Goal: Task Accomplishment & Management: Use online tool/utility

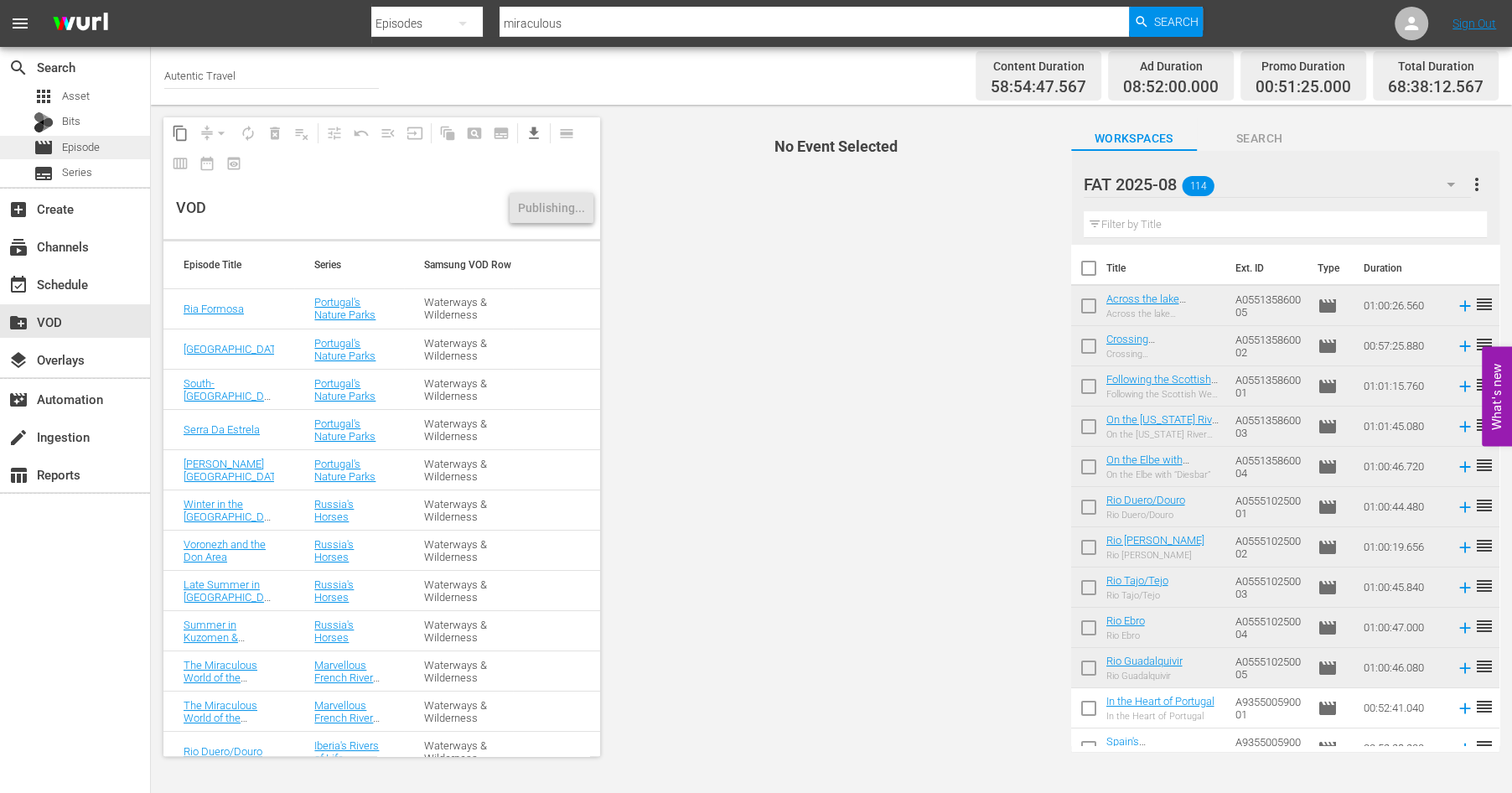
click at [96, 148] on span "Episode" at bounding box center [81, 147] width 37 height 17
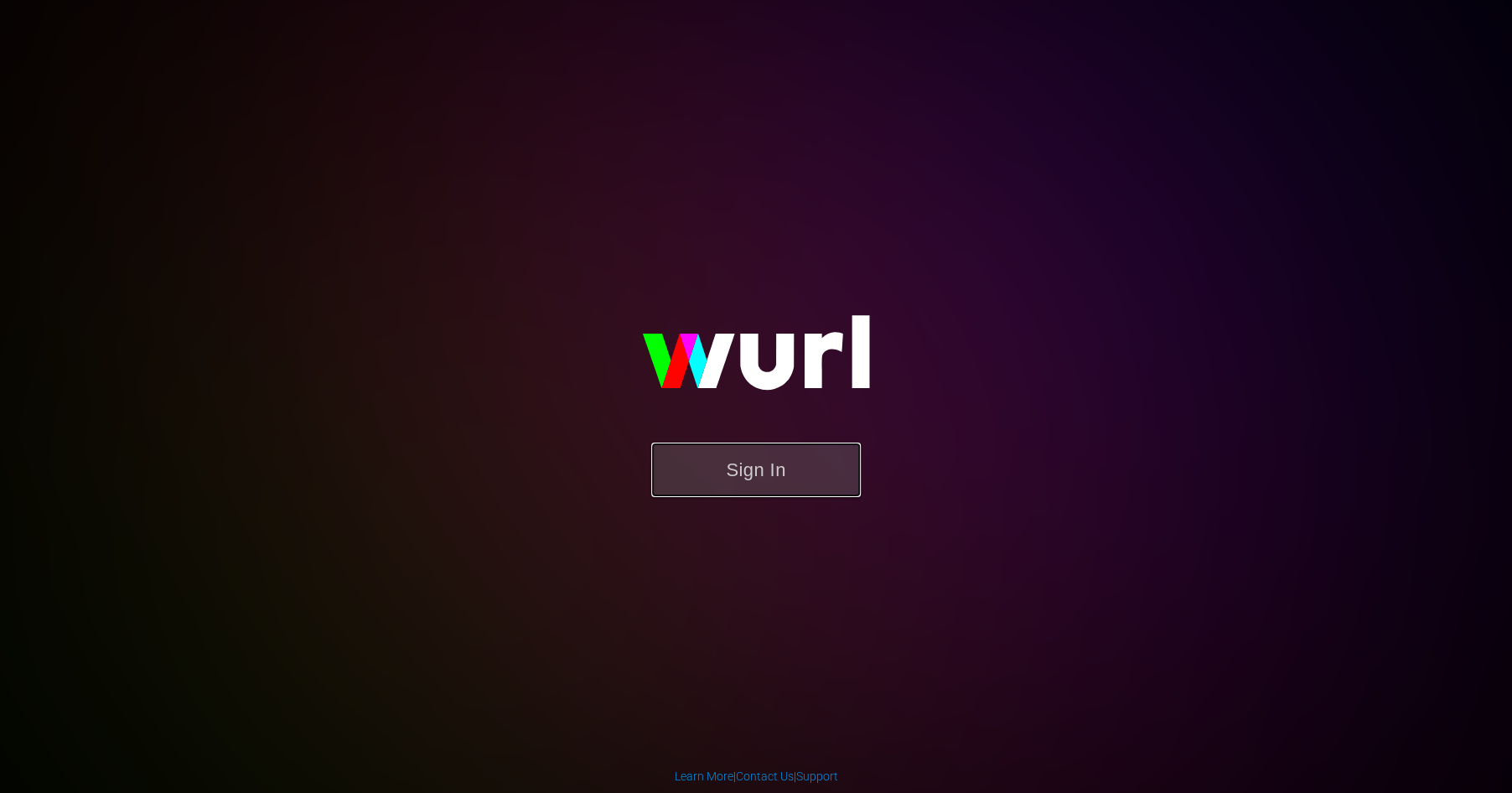
click at [769, 468] on button "Sign In" at bounding box center [756, 469] width 210 height 54
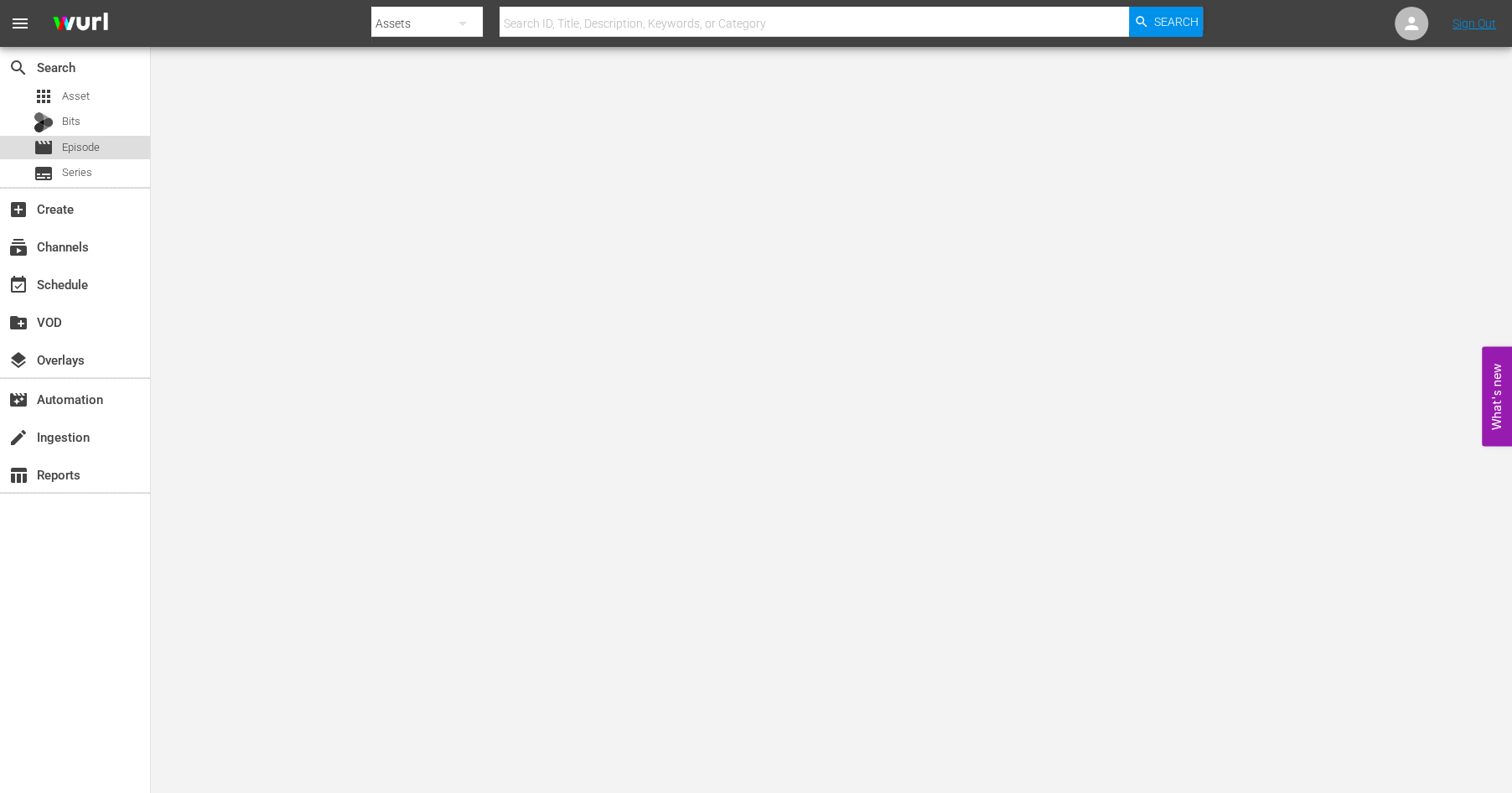
click at [67, 152] on span "Episode" at bounding box center [81, 147] width 37 height 17
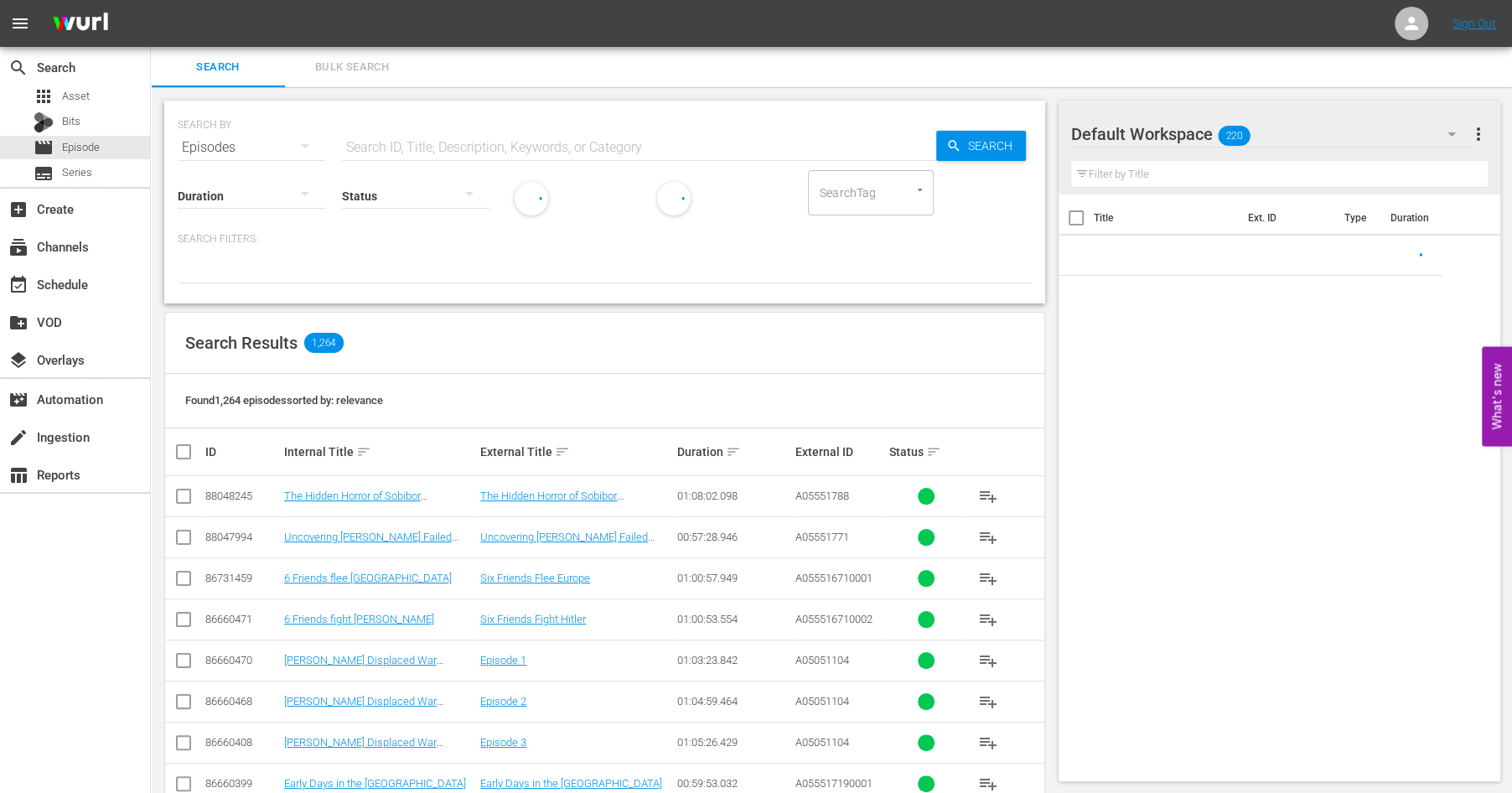
click at [458, 137] on input "text" at bounding box center [639, 147] width 594 height 40
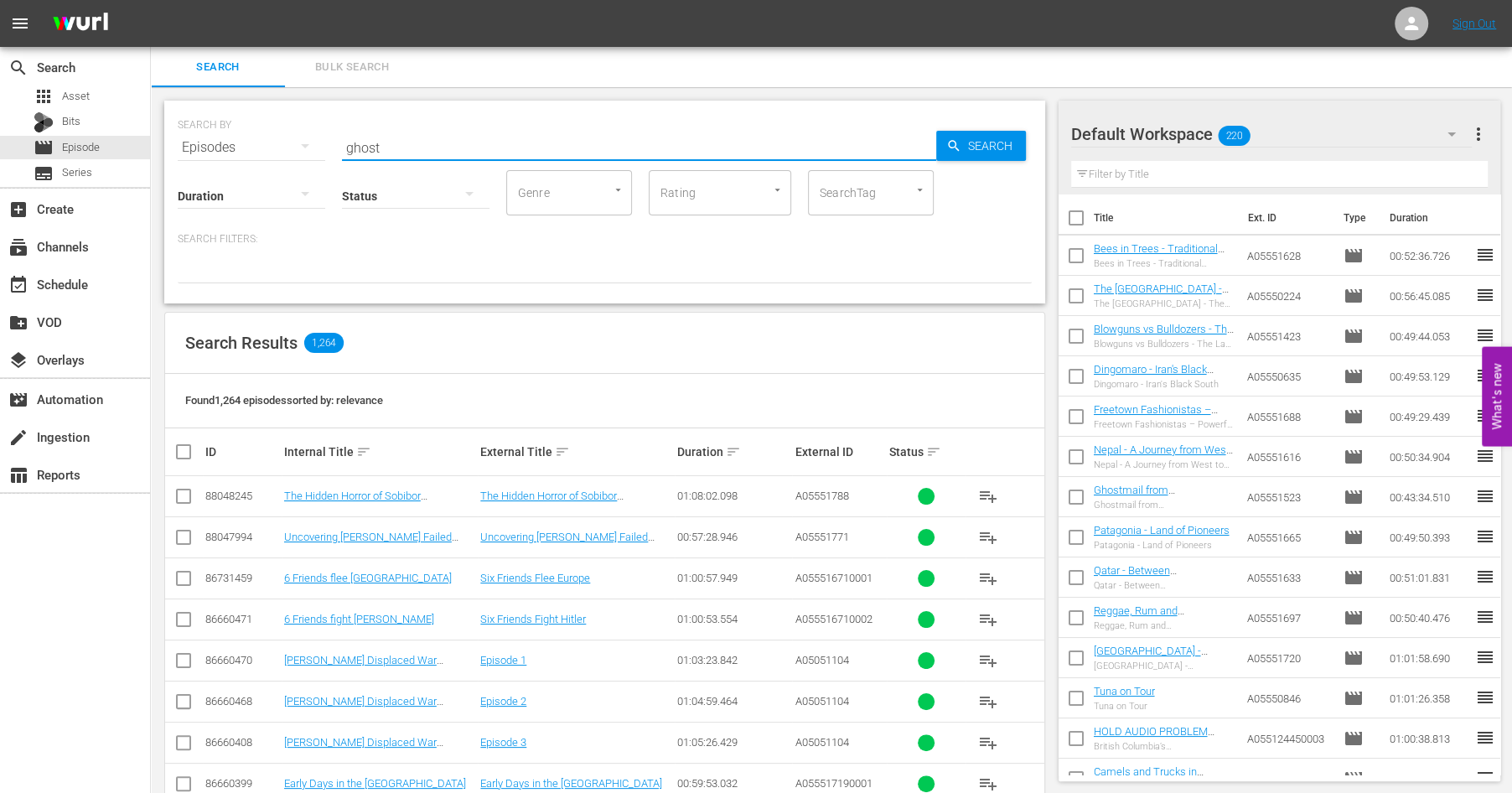
type input "ghost"
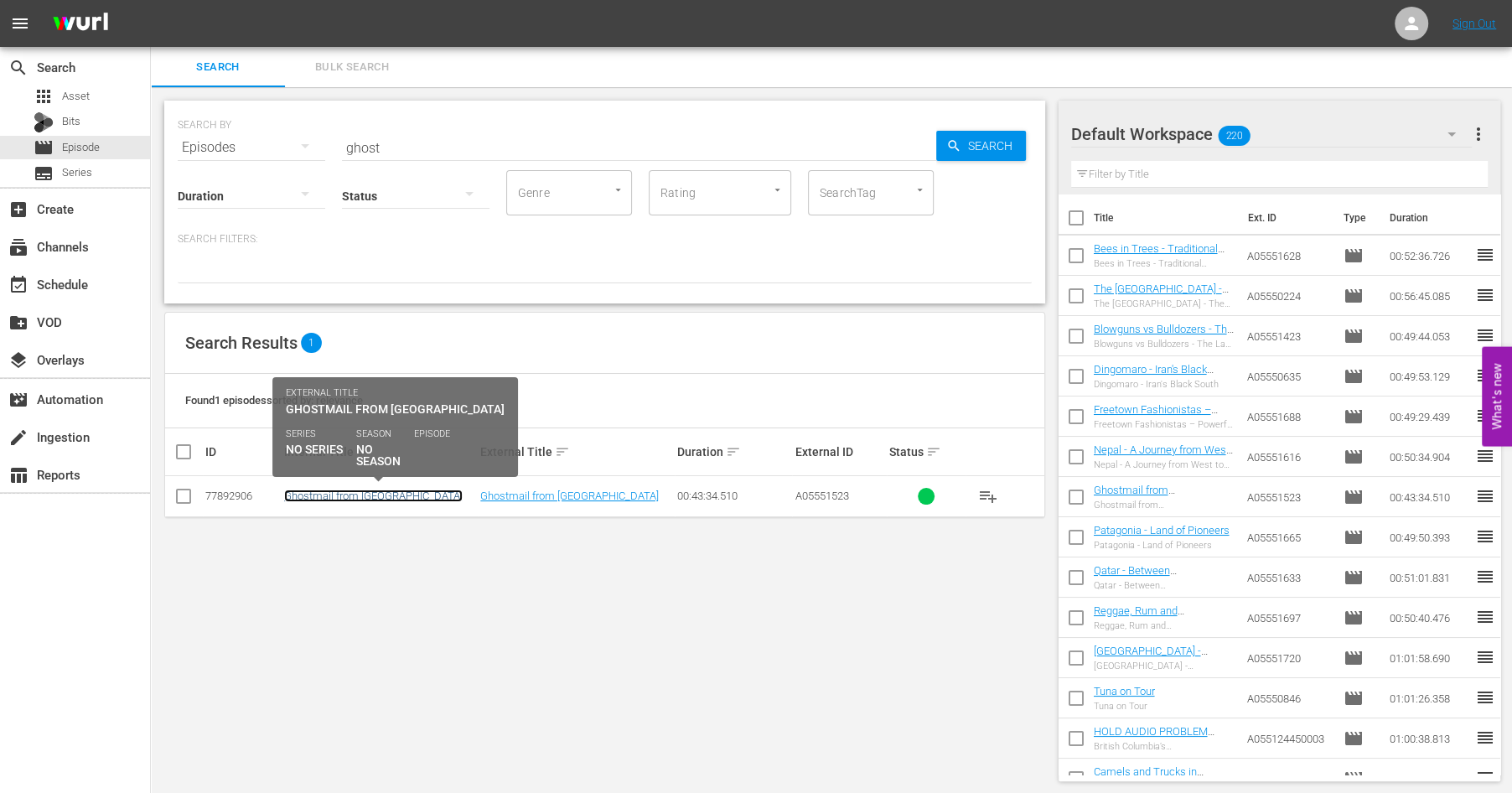
click at [345, 495] on link "Ghostmail from [GEOGRAPHIC_DATA]" at bounding box center [373, 496] width 179 height 12
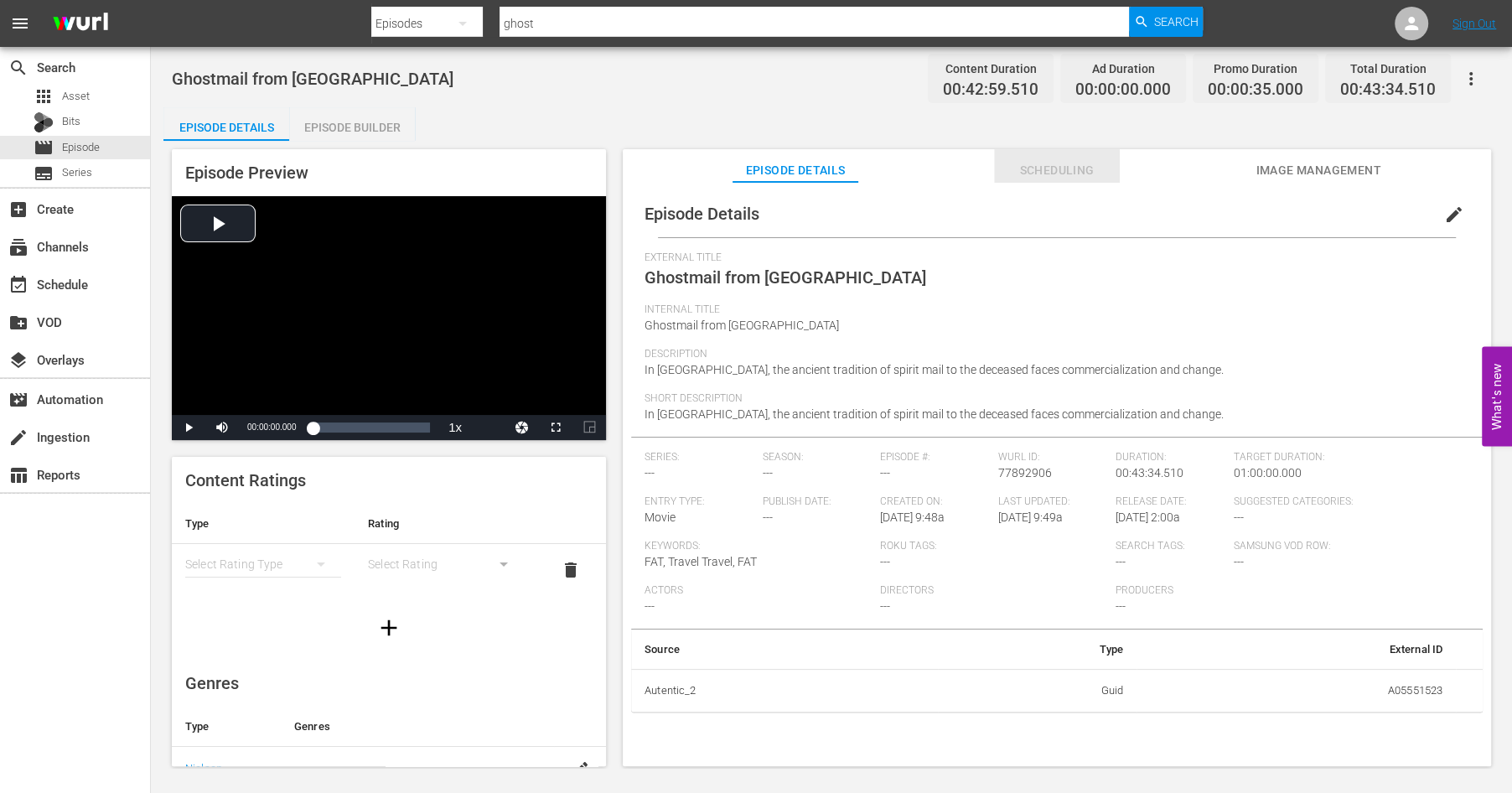
click at [1076, 173] on span "Scheduling" at bounding box center [1057, 170] width 126 height 21
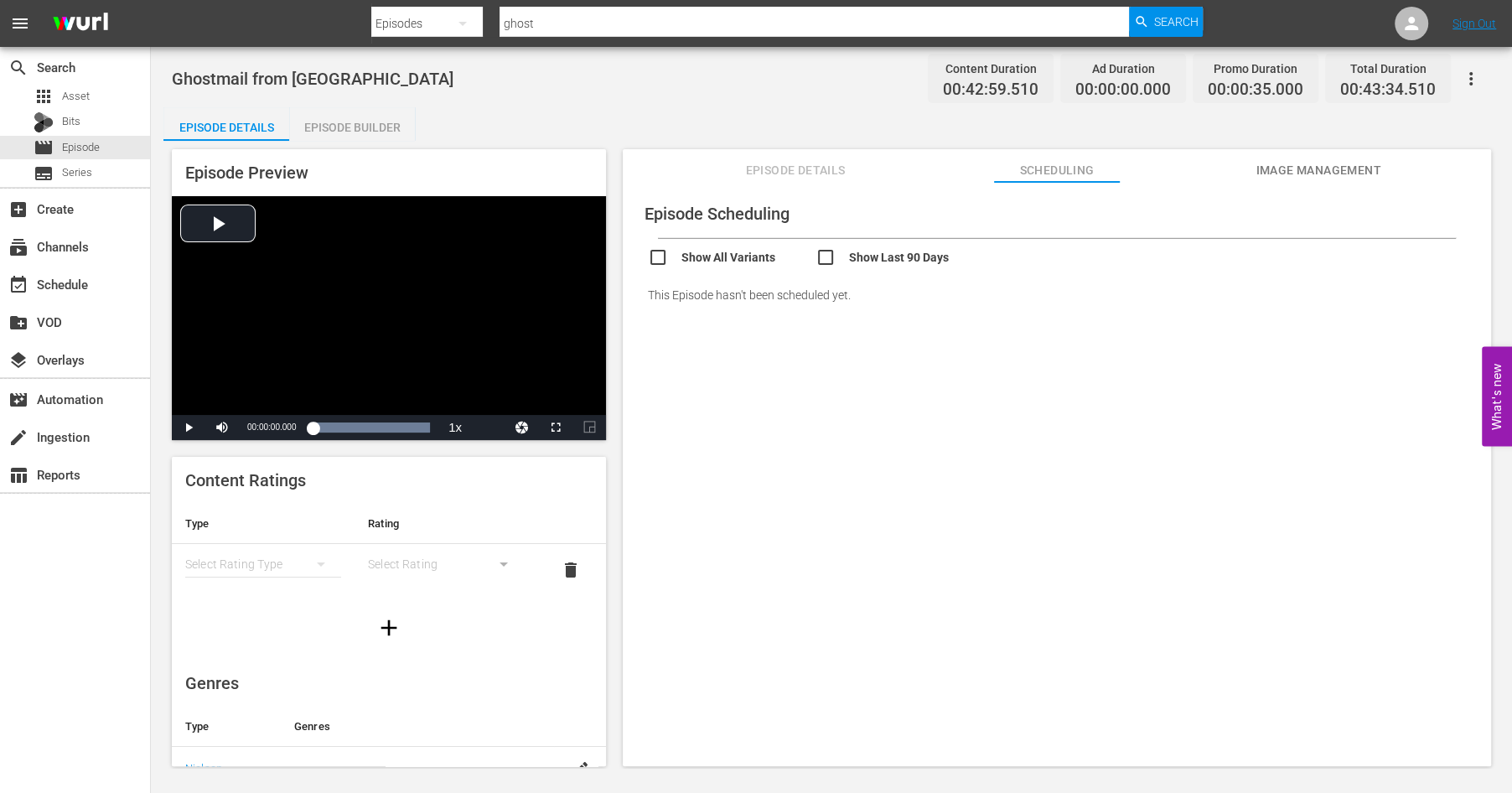
click at [905, 261] on input "checkbox" at bounding box center [899, 258] width 168 height 24
checkbox input "true"
click at [334, 124] on div "Episode Builder" at bounding box center [353, 127] width 126 height 40
